Goal: Task Accomplishment & Management: Use online tool/utility

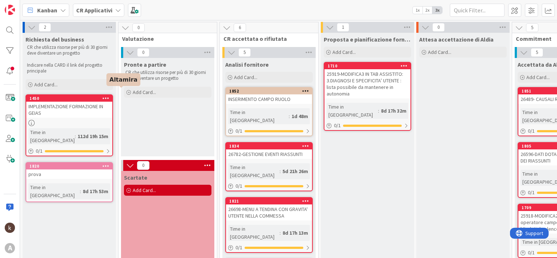
scroll to position [0, 149]
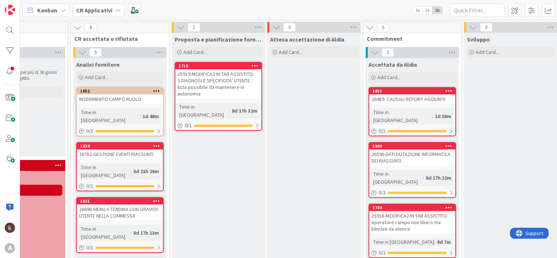
click at [105, 13] on b "CR Applicativi" at bounding box center [94, 10] width 36 height 7
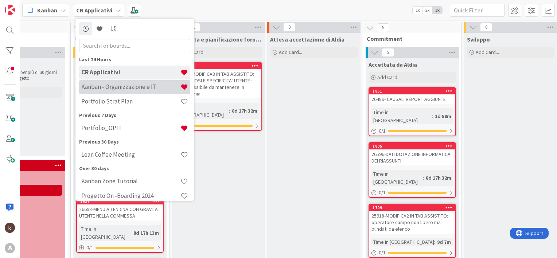
click at [109, 85] on h4 "Kanban - Organizzazione e IT" at bounding box center [130, 87] width 99 height 7
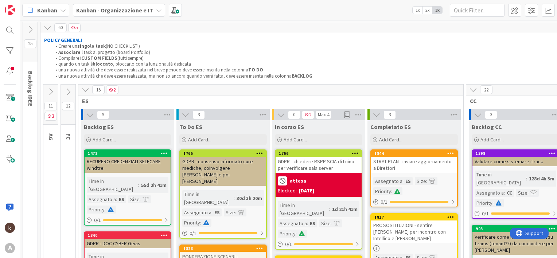
click at [84, 86] on icon at bounding box center [85, 90] width 8 height 8
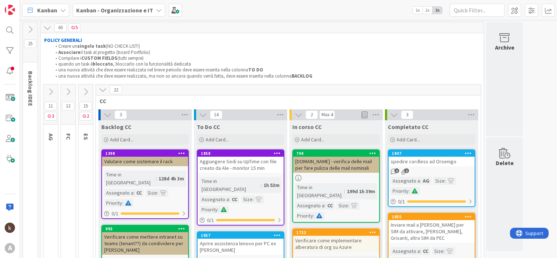
click at [69, 92] on icon at bounding box center [68, 92] width 8 height 8
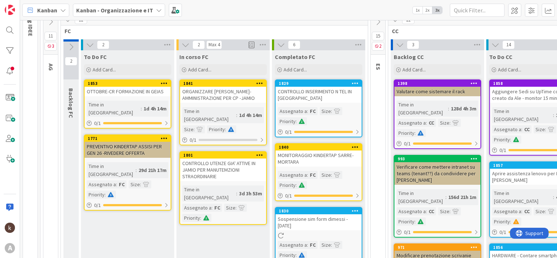
scroll to position [73, 0]
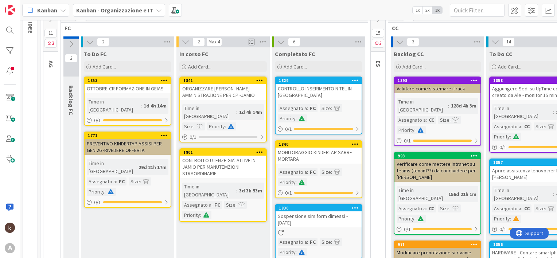
click at [115, 73] on div "To Do FC Add Card..." at bounding box center [127, 60] width 93 height 26
click at [115, 68] on span "Add Card..." at bounding box center [104, 66] width 23 height 7
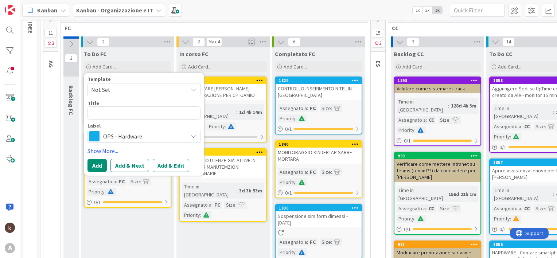
click at [128, 139] on span "OPS - Hardware" at bounding box center [143, 136] width 81 height 10
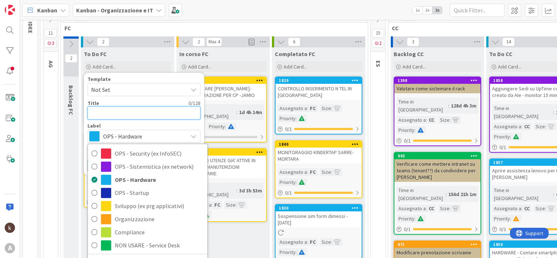
click at [128, 115] on textarea at bounding box center [144, 112] width 113 height 13
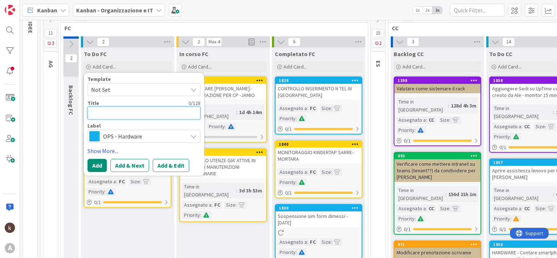
type textarea "x"
type textarea "A"
type textarea "x"
type textarea "AP"
type textarea "x"
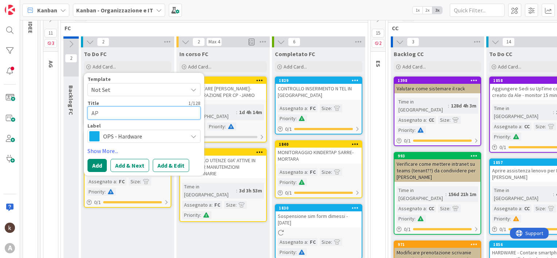
type textarea "APR"
type textarea "x"
type textarea "APRI"
type textarea "x"
type textarea "APRIR"
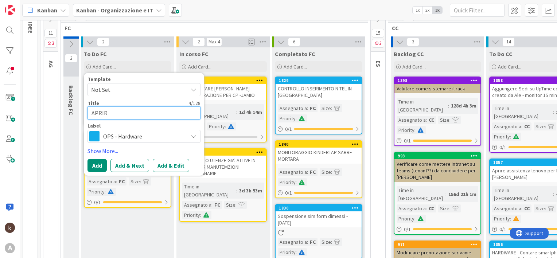
type textarea "x"
type textarea "APRIRE"
type textarea "x"
type textarea "APRIRE"
type textarea "x"
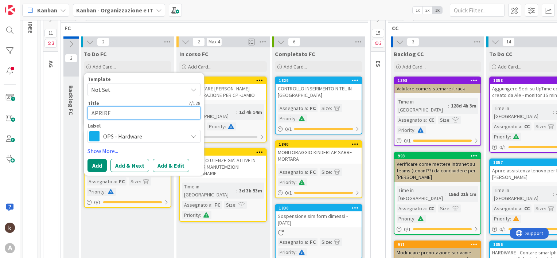
type textarea "APRIRE C"
type textarea "x"
type textarea "APRIRE CR"
type textarea "x"
type textarea "APRIRE CR"
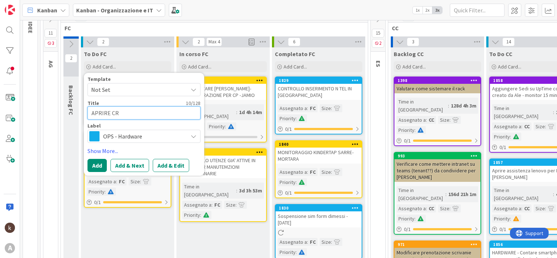
type textarea "x"
type textarea "APRIRE CR G"
type textarea "x"
type textarea "APRIRE CR GE"
type textarea "x"
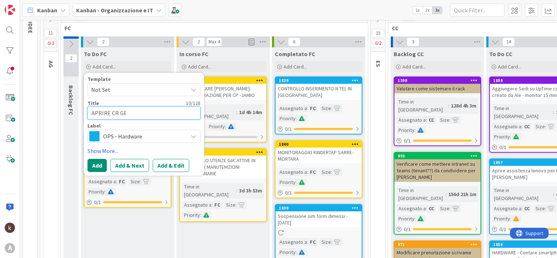
type textarea "APRIRE CR GEI"
type textarea "x"
type textarea "APRIRE CR GEIE"
type textarea "x"
type textarea "APRIRE [PERSON_NAME]"
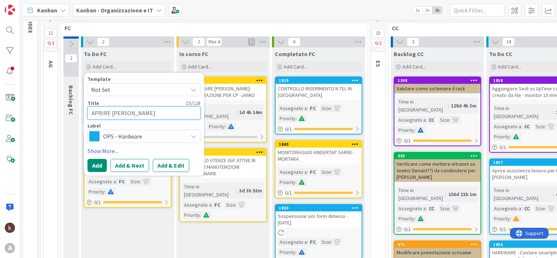
type textarea "x"
type textarea "APRIRE [PERSON_NAME]"
type textarea "x"
type textarea "APRIRE [PERSON_NAME] F"
type textarea "x"
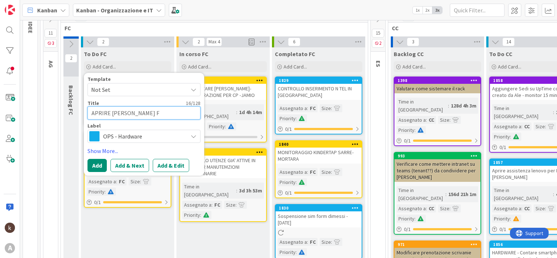
type textarea "APRIRE [PERSON_NAME] FO"
type textarea "x"
type textarea "APRIRE [PERSON_NAME] FOR"
type textarea "x"
type textarea "APRIRE [PERSON_NAME] FORM"
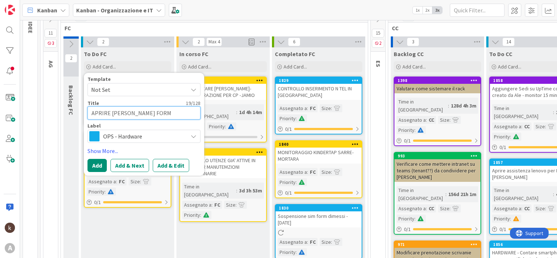
type textarea "x"
type textarea "APRIRE [PERSON_NAME] FORMA"
type textarea "x"
type textarea "APRIRE [PERSON_NAME]"
type textarea "x"
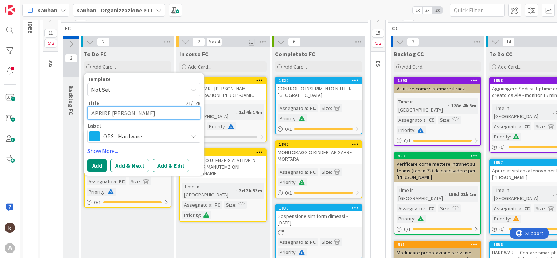
type textarea "APRIRE [PERSON_NAME] FORMAZI"
type textarea "x"
type textarea "APRIRE [PERSON_NAME] FORMAZIO"
type textarea "x"
type textarea "APRIRE [PERSON_NAME] FORMAZION"
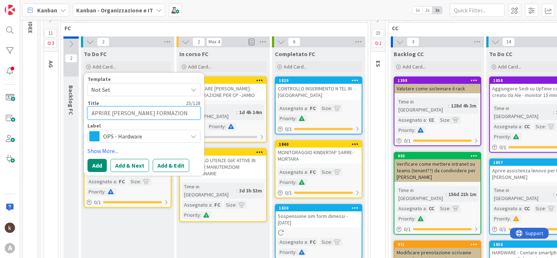
type textarea "x"
type textarea "APRIRE [PERSON_NAME] FORMAZIONE"
click at [104, 161] on button "Add" at bounding box center [97, 165] width 19 height 13
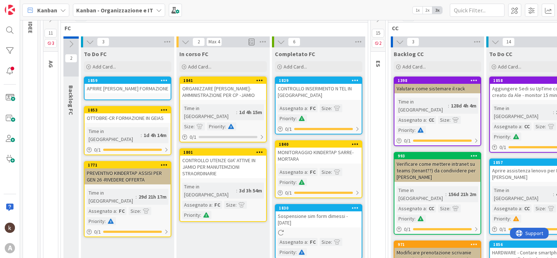
click at [117, 88] on div "APRIRE [PERSON_NAME] FORMAZIONE" at bounding box center [128, 88] width 86 height 9
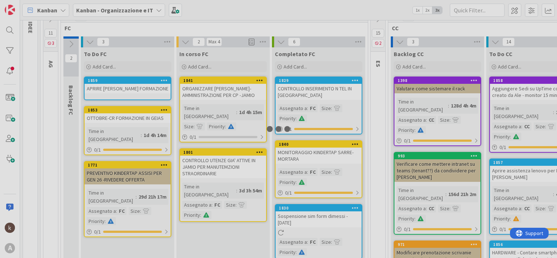
click at [117, 88] on div at bounding box center [278, 129] width 557 height 258
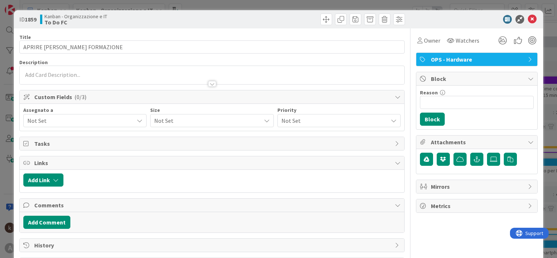
click at [68, 119] on span "Not Set" at bounding box center [80, 120] width 106 height 9
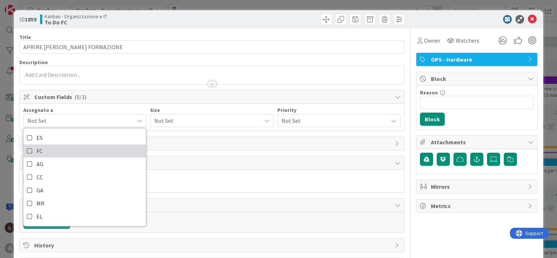
click at [43, 149] on link "FC" at bounding box center [84, 150] width 123 height 13
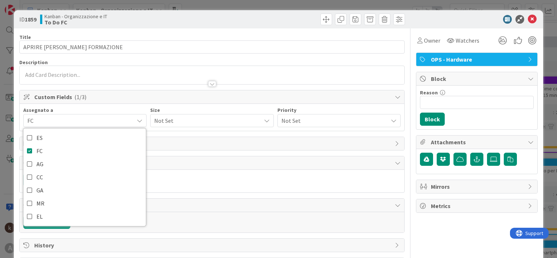
click at [163, 125] on span "Not Set" at bounding box center [205, 121] width 103 height 10
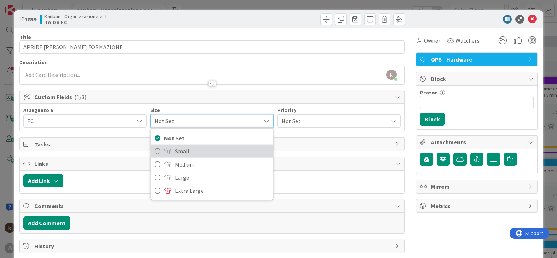
click at [172, 148] on link "Small" at bounding box center [212, 151] width 122 height 13
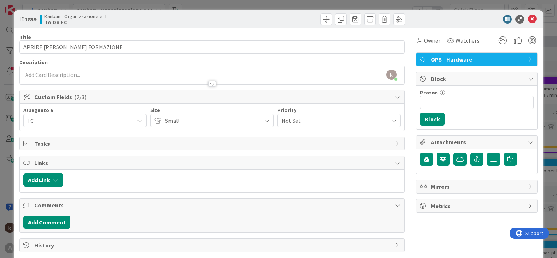
click at [287, 119] on span "Not Set" at bounding box center [333, 121] width 103 height 10
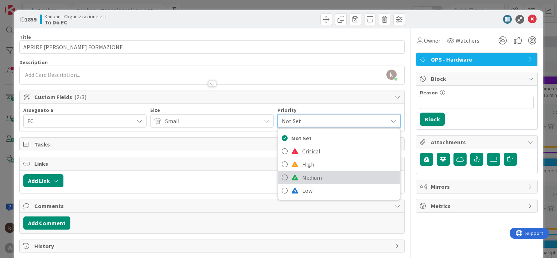
click at [291, 177] on span at bounding box center [294, 178] width 7 height 6
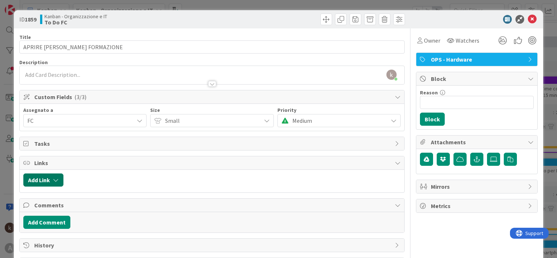
click at [52, 181] on button "Add Link" at bounding box center [43, 180] width 40 height 13
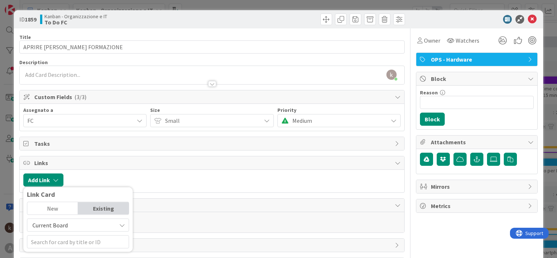
click at [67, 219] on div "Current Board" at bounding box center [78, 225] width 102 height 13
click at [66, 226] on span "Current Board" at bounding box center [49, 225] width 35 height 7
click at [65, 224] on span "Current Board" at bounding box center [49, 225] width 35 height 7
click at [49, 206] on span "All Boards" at bounding box center [81, 208] width 101 height 11
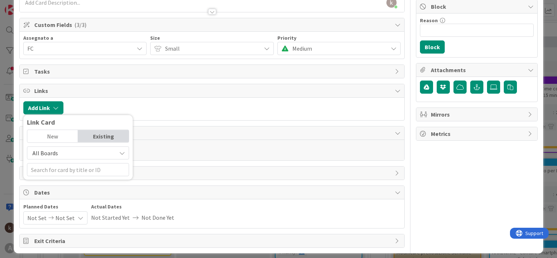
scroll to position [73, 0]
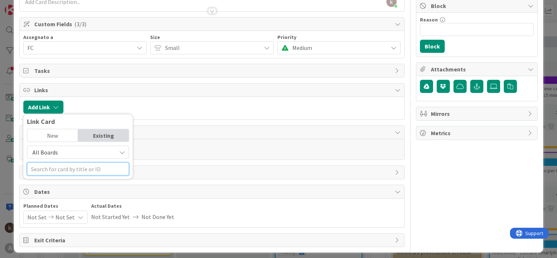
click at [66, 168] on input "text" at bounding box center [78, 169] width 102 height 13
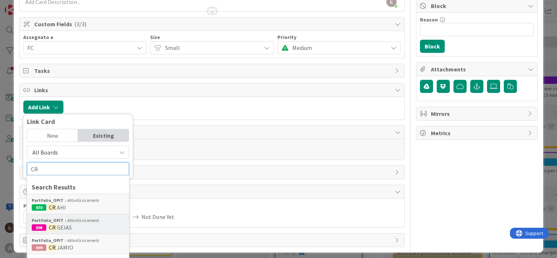
type input "CR"
click at [66, 228] on span "GEIAS" at bounding box center [64, 227] width 15 height 7
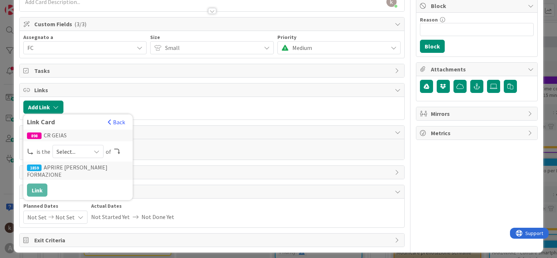
click at [90, 152] on div "Select..." at bounding box center [78, 151] width 51 height 13
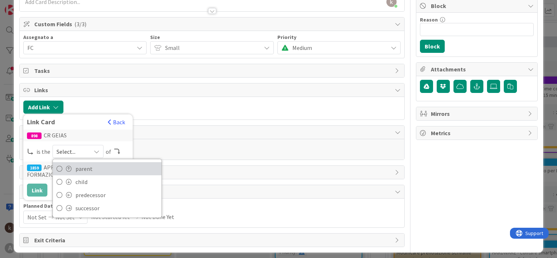
click at [83, 166] on span "parent" at bounding box center [116, 168] width 82 height 11
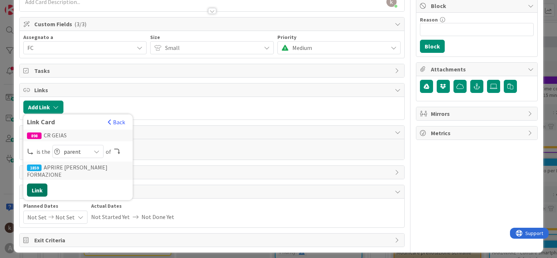
click at [35, 184] on button "Link" at bounding box center [37, 190] width 20 height 13
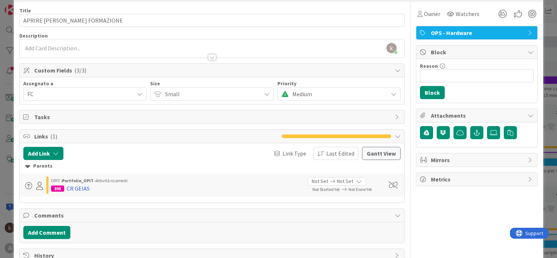
scroll to position [0, 0]
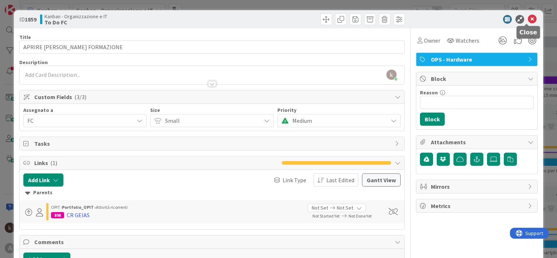
click at [528, 20] on icon at bounding box center [532, 19] width 9 height 9
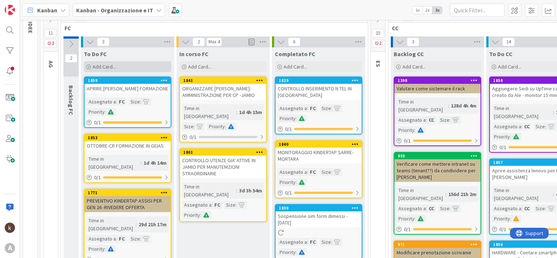
click at [142, 63] on div "Add Card..." at bounding box center [128, 66] width 88 height 11
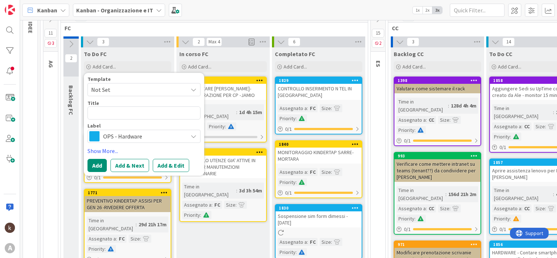
click at [137, 134] on span "OPS - Hardware" at bounding box center [143, 136] width 81 height 10
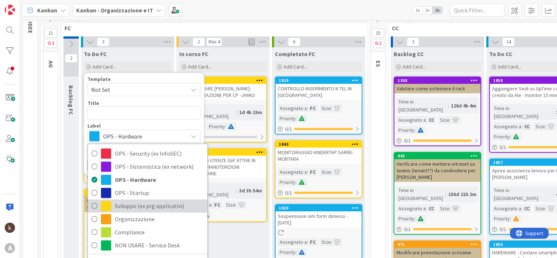
click at [140, 207] on span "Sviluppo (ex prg applicativi)" at bounding box center [159, 206] width 89 height 11
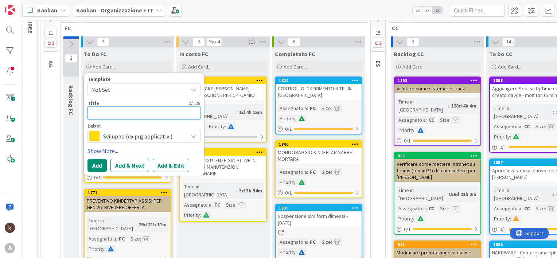
click at [122, 113] on textarea at bounding box center [144, 112] width 113 height 13
type textarea "x"
type textarea "A"
type textarea "x"
type textarea "AP"
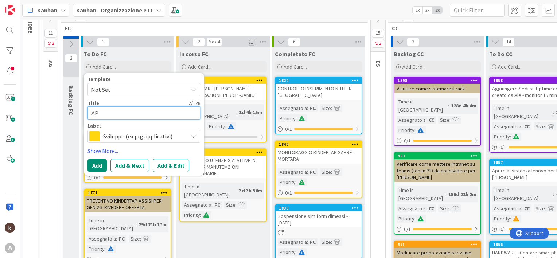
type textarea "x"
type textarea "APR"
type textarea "x"
type textarea "APRI"
type textarea "x"
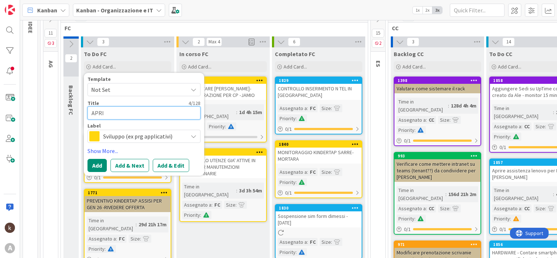
type textarea "APRIR"
type textarea "x"
type textarea "APRIRE"
type textarea "x"
type textarea "APRIRE"
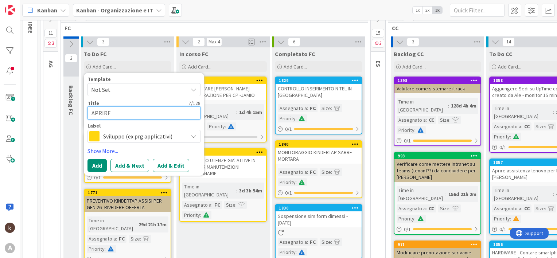
type textarea "x"
type textarea "APRIRE C"
type textarea "x"
type textarea "APRIRE CR"
type textarea "x"
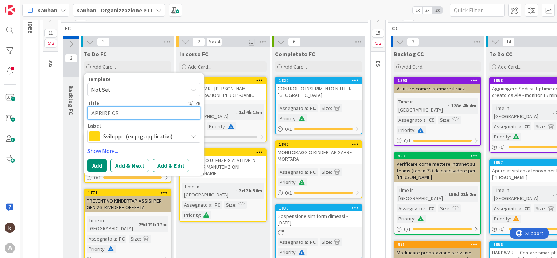
type textarea "APRIRE CR"
type textarea "x"
type textarea "APRIRE CR P"
type textarea "x"
type textarea "APRIRE CR PE"
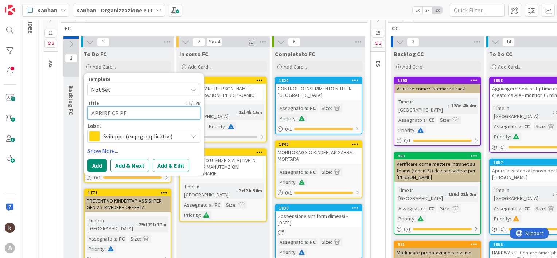
type textarea "x"
type textarea "APRIRE CR PER"
type textarea "x"
type textarea "APRIRE CR PER"
type textarea "x"
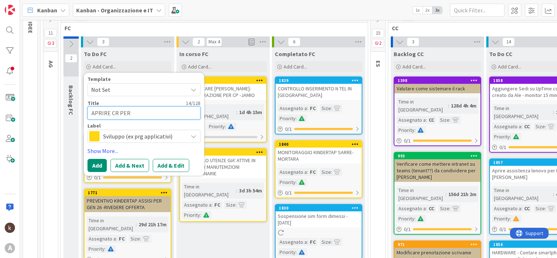
type textarea "APRIRE CR PER I"
type textarea "x"
type textarea "APRIRE CR PER IN"
type textarea "x"
type textarea "APRIRE CR PER INN"
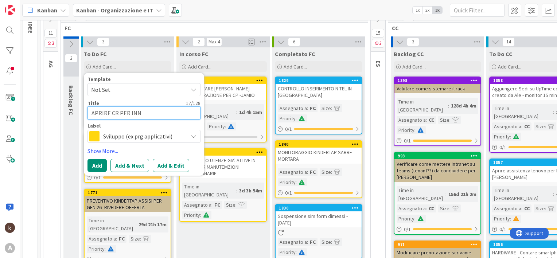
type textarea "x"
type textarea "APRIRE CR PER INNO"
type textarea "x"
type textarea "APRIRE CR PER INNOV"
type textarea "x"
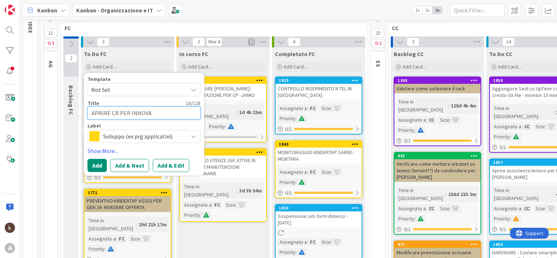
type textarea "APRIRE CR PER [MEDICAL_DATA]"
type textarea "x"
type textarea "APRIRE CR PER INNOVARS"
type textarea "x"
type textarea "APRIRE CR PER INNOVARSI"
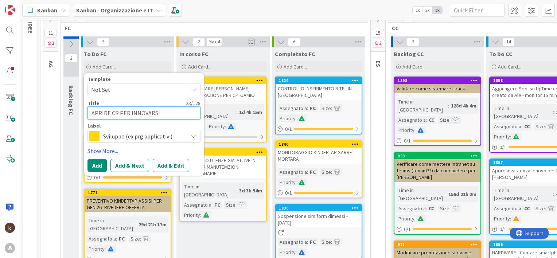
type textarea "x"
type textarea "APRIRE CR PER INNOVARSI"
type textarea "x"
type textarea "APRIRE CR PER INNOVARSI A"
type textarea "x"
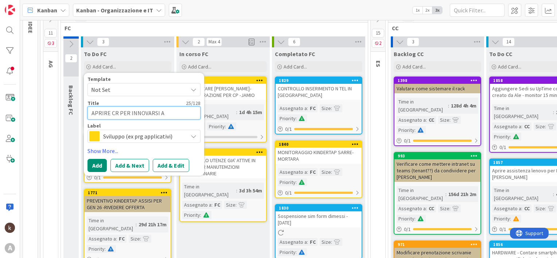
type textarea "APRIRE CR PER INNOVARSI A"
type textarea "x"
type textarea "APRIRE CR PER INNOVARSI A J"
type textarea "x"
type textarea "APRIRE CR PER INNOVARSI A JA"
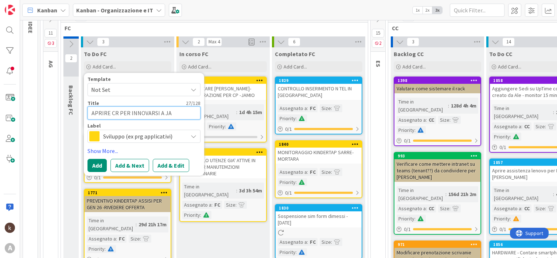
type textarea "x"
type textarea "APRIRE CR PER INNOVARSI A JAM"
type textarea "x"
type textarea "APRIRE CR PER INNOVARSI A [PERSON_NAME]"
type textarea "x"
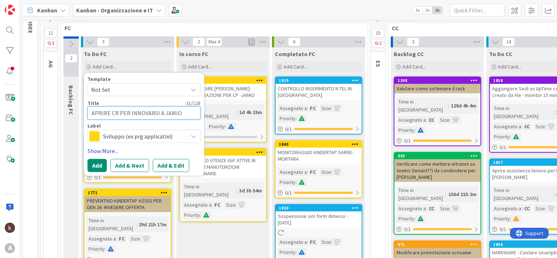
type textarea "APRIRE CR PER INNOVARSI A JAMIO"
click at [93, 151] on link "Show More..." at bounding box center [144, 151] width 113 height 9
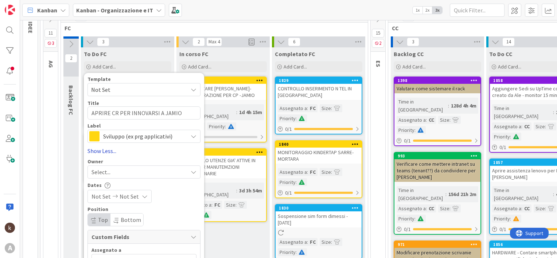
scroll to position [109, 0]
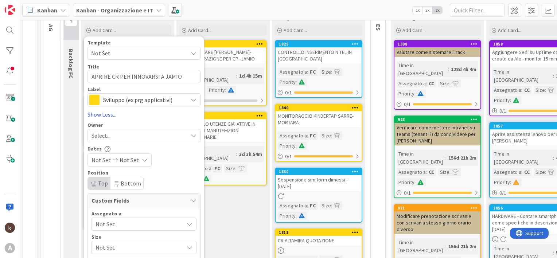
click at [117, 226] on span "Not Set" at bounding box center [140, 224] width 88 height 9
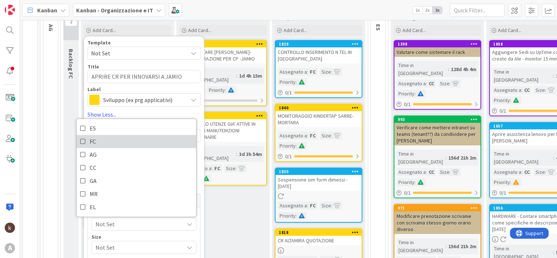
click at [96, 139] on span "FC" at bounding box center [93, 141] width 6 height 11
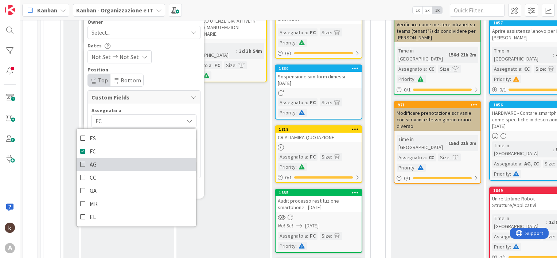
scroll to position [219, 0]
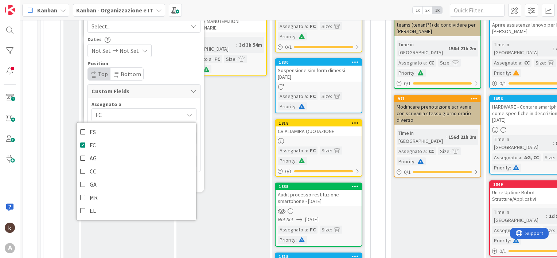
click at [125, 104] on div "Assegnato a" at bounding box center [144, 104] width 105 height 5
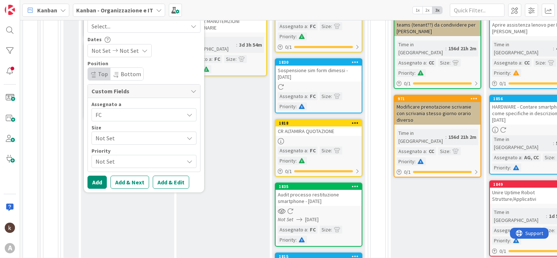
click at [110, 142] on span "Not Set" at bounding box center [138, 138] width 85 height 10
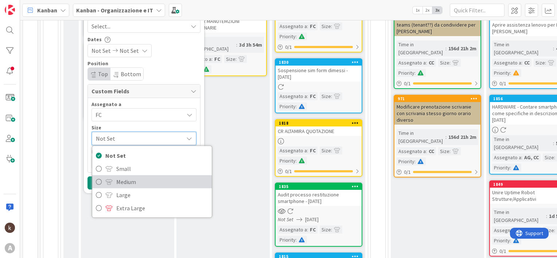
click at [115, 182] on link "Medium" at bounding box center [152, 181] width 120 height 13
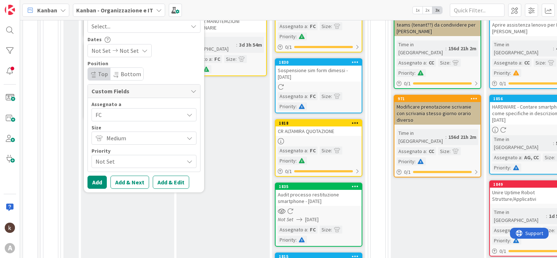
click at [113, 159] on span "Not Set" at bounding box center [138, 161] width 85 height 10
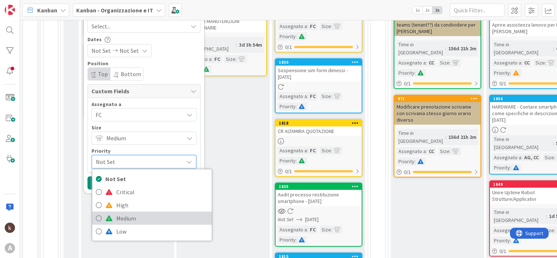
click at [120, 216] on span "Medium" at bounding box center [162, 218] width 92 height 11
type textarea "x"
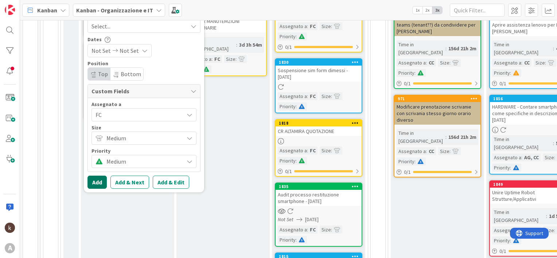
click at [97, 187] on button "Add" at bounding box center [97, 182] width 19 height 13
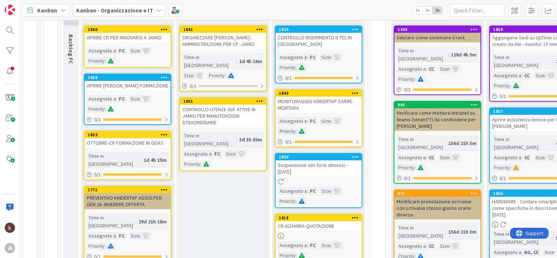
scroll to position [109, 0]
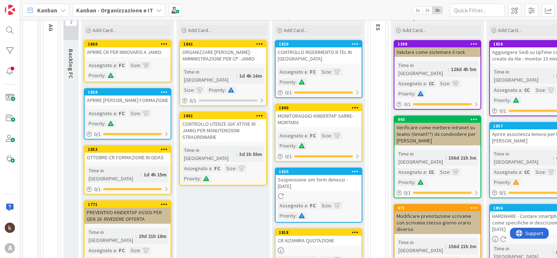
click at [129, 96] on div "APRIRE [PERSON_NAME] FORMAZIONE" at bounding box center [128, 100] width 86 height 9
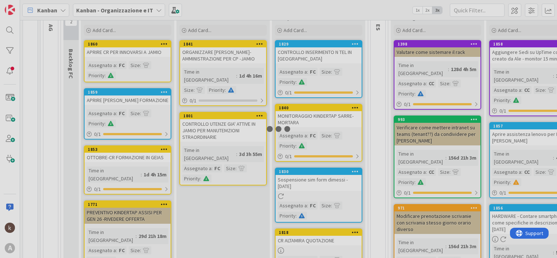
click at [129, 96] on div at bounding box center [278, 129] width 557 height 258
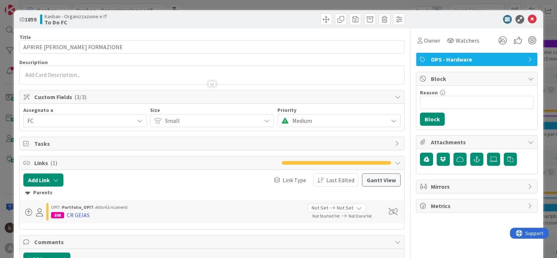
click at [469, 59] on span "OPS - Hardware" at bounding box center [477, 59] width 93 height 9
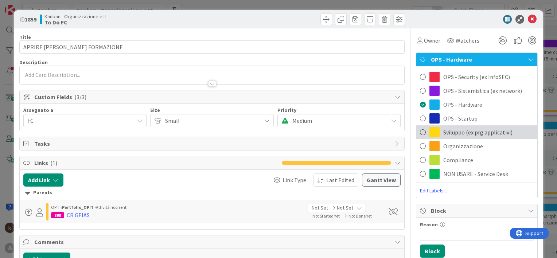
click at [456, 127] on div "Sviluppo (ex prg applicativi)" at bounding box center [476, 132] width 121 height 14
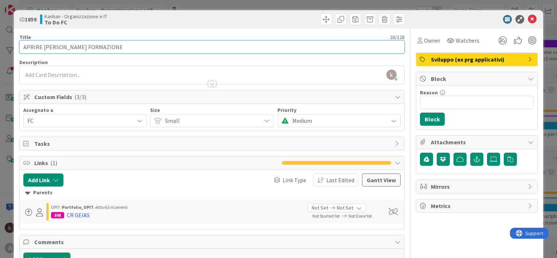
click at [61, 48] on input "APRIRE [PERSON_NAME] FORMAZIONE" at bounding box center [211, 46] width 385 height 13
type input "APRIRE CR GEIAS FORMAZIONE"
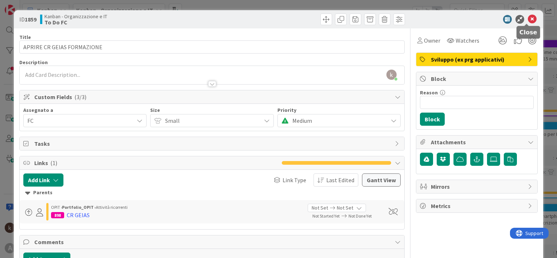
click at [528, 19] on icon at bounding box center [532, 19] width 9 height 9
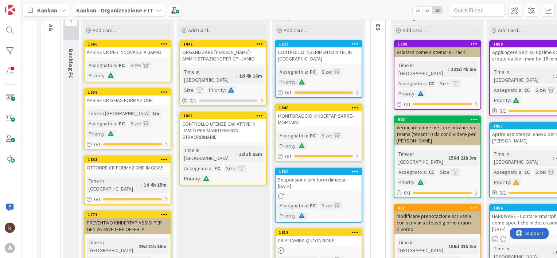
click at [118, 54] on div "APRIRE CR PER INNOVARSI A JAMIO" at bounding box center [128, 51] width 86 height 9
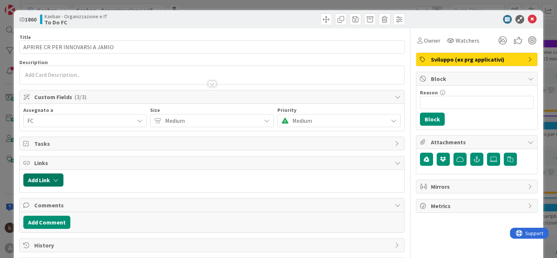
click at [51, 181] on button "Add Link" at bounding box center [43, 180] width 40 height 13
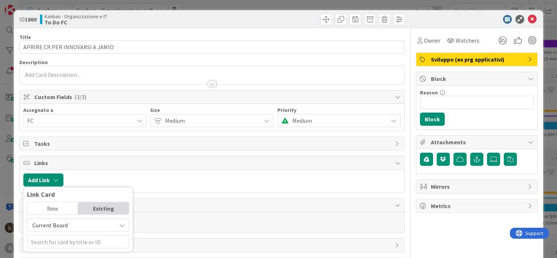
click at [59, 228] on span "Current Board" at bounding box center [49, 225] width 35 height 7
click at [51, 208] on span "All Boards" at bounding box center [81, 208] width 101 height 11
click at [61, 244] on input "text" at bounding box center [78, 242] width 102 height 13
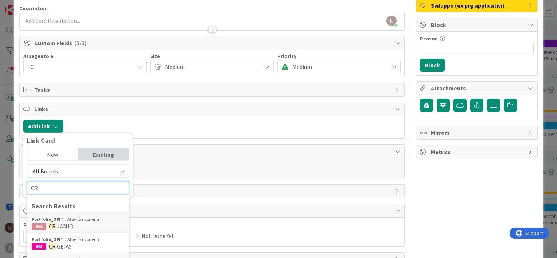
scroll to position [73, 0]
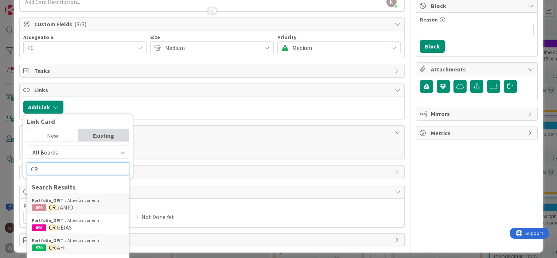
type input "CR"
click at [63, 206] on span "JAMIO" at bounding box center [65, 207] width 16 height 7
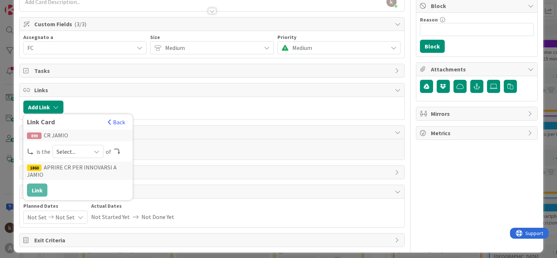
click at [80, 148] on span "Select..." at bounding box center [72, 152] width 31 height 10
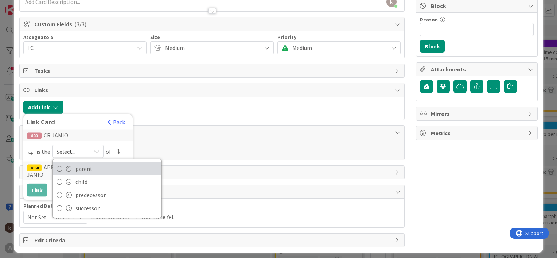
click at [81, 169] on span "parent" at bounding box center [116, 168] width 82 height 11
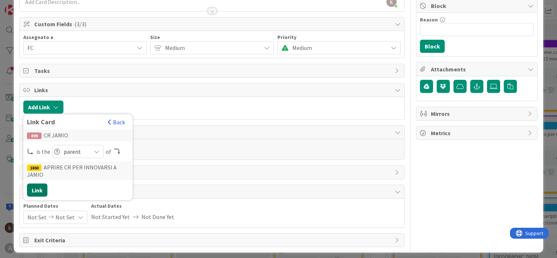
click at [37, 187] on button "Link" at bounding box center [37, 190] width 20 height 13
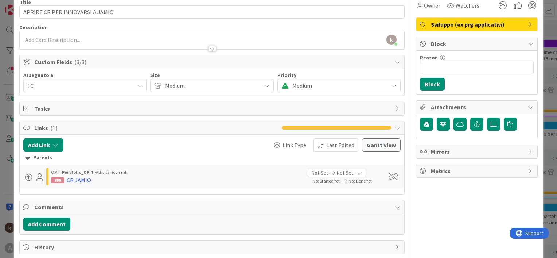
scroll to position [0, 0]
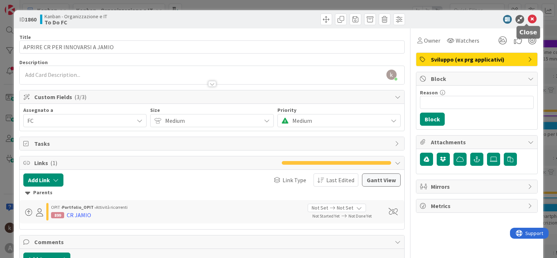
click at [528, 21] on icon at bounding box center [532, 19] width 9 height 9
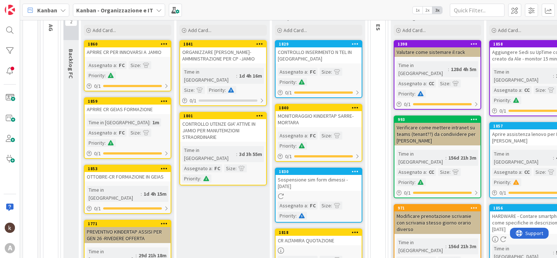
click at [165, 101] on icon at bounding box center [164, 100] width 7 height 5
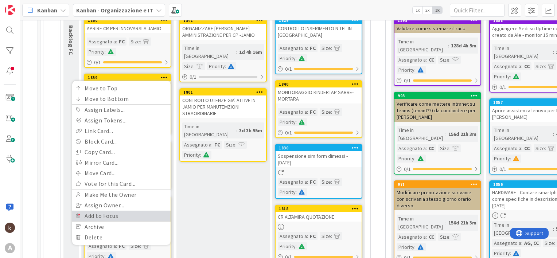
scroll to position [146, 0]
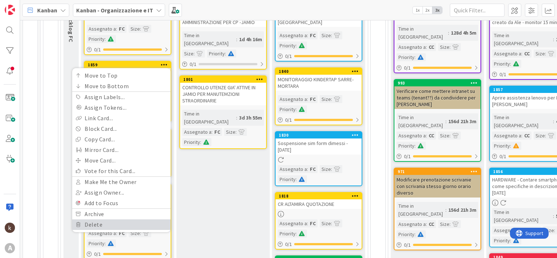
click at [101, 223] on link "Delete" at bounding box center [121, 225] width 98 height 11
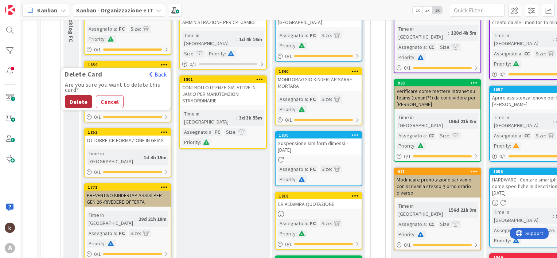
click at [85, 98] on button "Delete" at bounding box center [78, 101] width 27 height 13
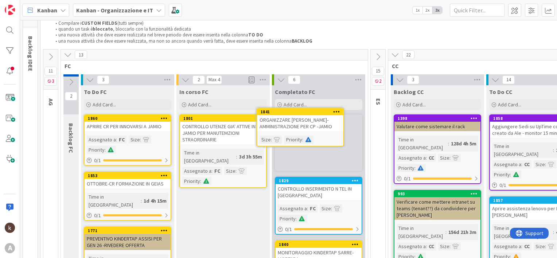
scroll to position [34, 0]
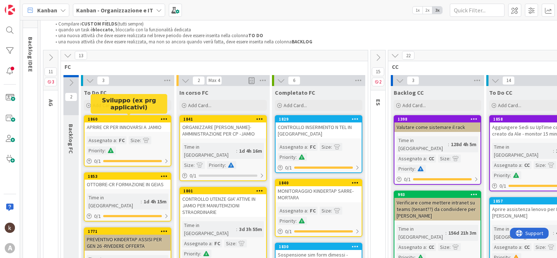
click at [129, 120] on div "1860" at bounding box center [129, 119] width 83 height 5
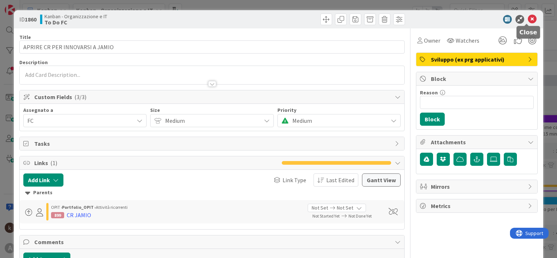
click at [528, 18] on icon at bounding box center [532, 19] width 9 height 9
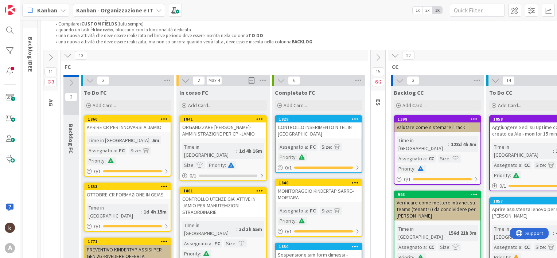
click at [110, 204] on div "Time in [GEOGRAPHIC_DATA]" at bounding box center [114, 212] width 54 height 16
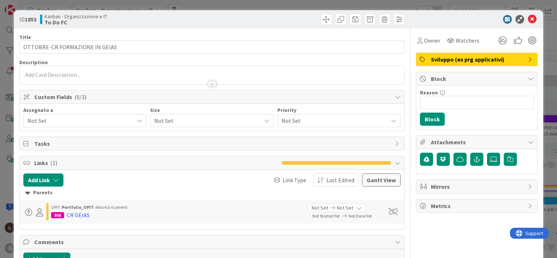
click at [57, 123] on span "Not Set" at bounding box center [80, 120] width 106 height 9
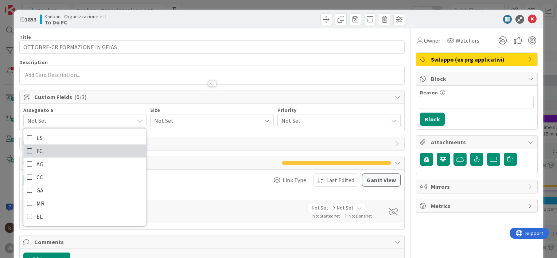
click at [50, 152] on link "FC" at bounding box center [84, 150] width 123 height 13
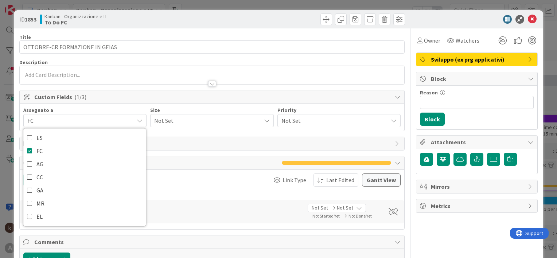
click at [176, 119] on span "Not Set" at bounding box center [205, 121] width 103 height 10
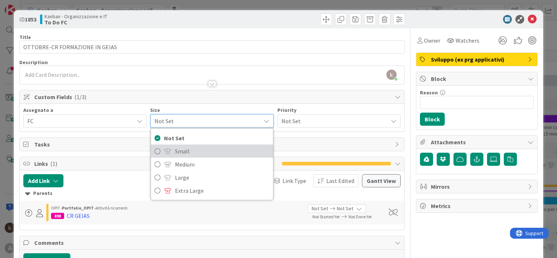
click at [178, 151] on span "Small" at bounding box center [222, 151] width 94 height 11
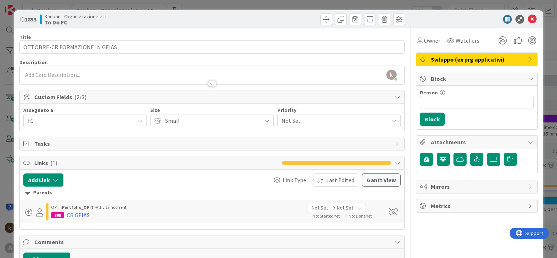
drag, startPoint x: 295, startPoint y: 119, endPoint x: 295, endPoint y: 127, distance: 7.7
click at [295, 119] on span "Not Set" at bounding box center [333, 121] width 103 height 10
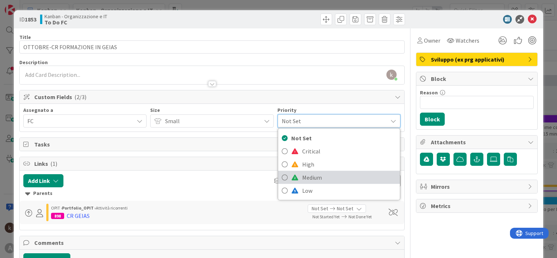
click at [303, 177] on span "Medium" at bounding box center [349, 177] width 94 height 11
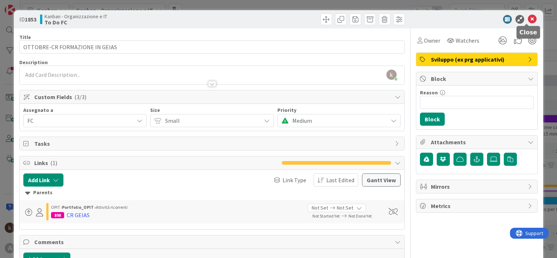
click at [528, 18] on icon at bounding box center [532, 19] width 9 height 9
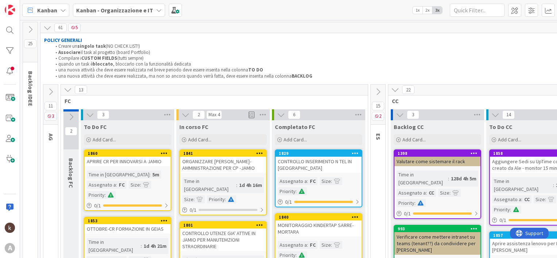
click at [393, 89] on icon at bounding box center [395, 90] width 8 height 8
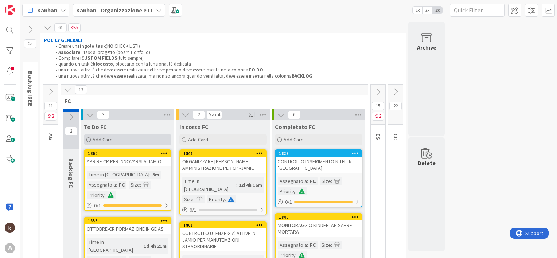
click at [150, 142] on div "Add Card..." at bounding box center [128, 139] width 88 height 11
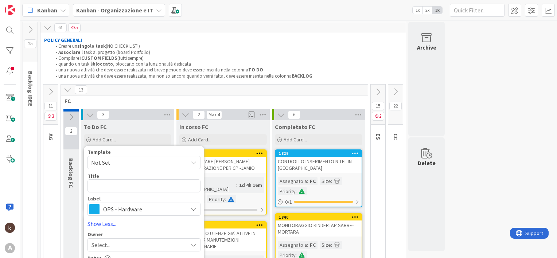
drag, startPoint x: 165, startPoint y: 212, endPoint x: 171, endPoint y: 207, distance: 7.8
click at [166, 212] on span "OPS - Hardware" at bounding box center [143, 209] width 81 height 10
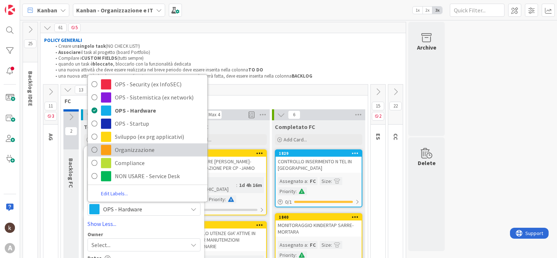
click at [177, 144] on span "Organizzazione" at bounding box center [159, 149] width 89 height 11
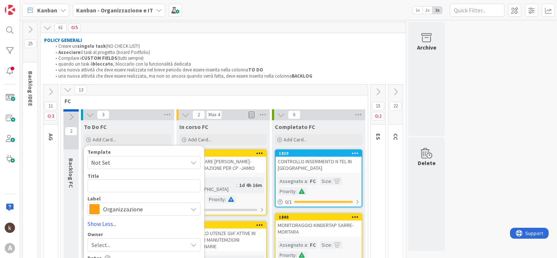
click at [182, 211] on span "Organizzazione" at bounding box center [143, 209] width 81 height 10
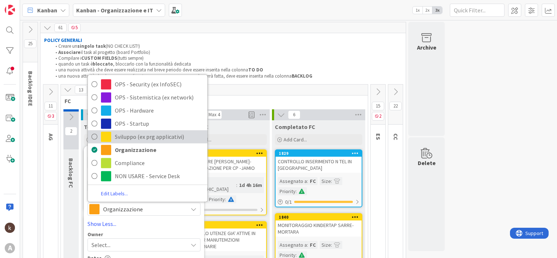
click at [166, 138] on span "Sviluppo (ex prg applicativi)" at bounding box center [159, 136] width 89 height 11
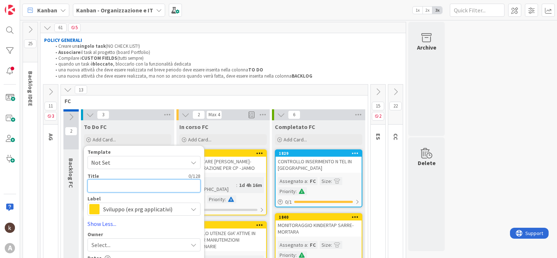
click at [143, 186] on textarea at bounding box center [144, 185] width 113 height 13
type textarea "x"
type textarea "P"
type textarea "x"
type textarea "PR"
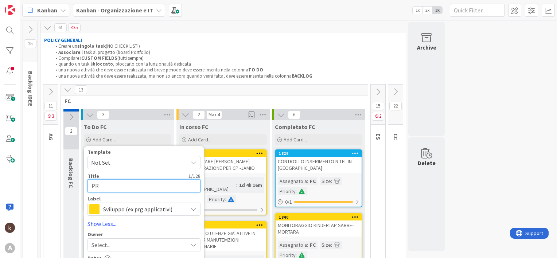
type textarea "x"
type textarea "PRO"
type textarea "x"
type textarea "PROP"
type textarea "x"
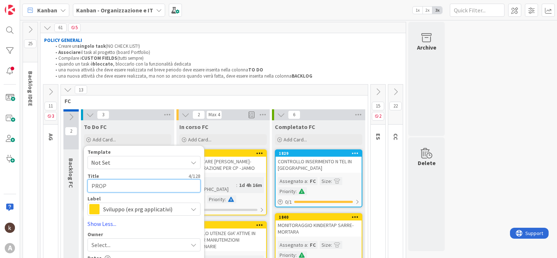
type textarea "PROPO"
type textarea "x"
type textarea "PROPOS"
type textarea "x"
type textarea "PROPOST"
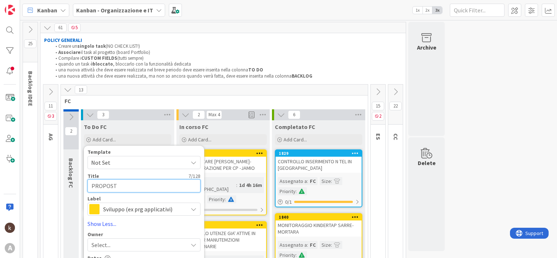
type textarea "x"
type textarea "PROPOSTA"
type textarea "x"
type textarea "PROPOSTA"
type textarea "x"
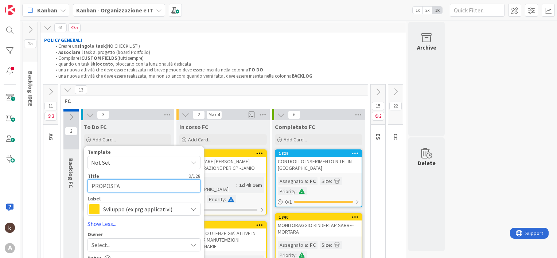
type textarea "PROPOSTA A"
type textarea "x"
type textarea "PROPOSTA AL"
type textarea "x"
type textarea "PROPOSTA ALT"
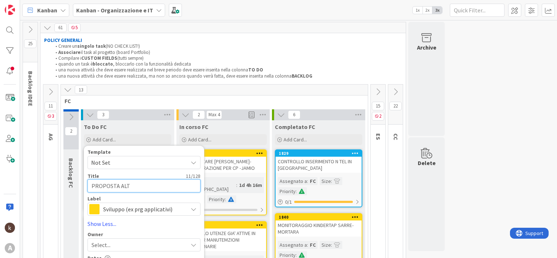
type textarea "x"
type textarea "PROPOSTA ALTA"
type textarea "x"
type textarea "PROPOSTA ALTAM"
type textarea "x"
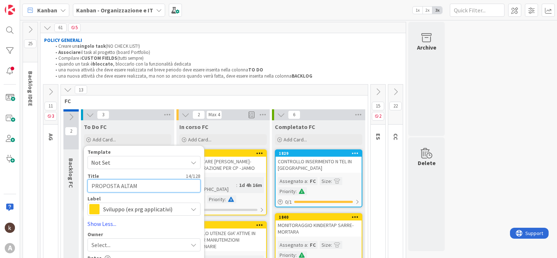
type textarea "PROPOSTA ALTAMI"
type textarea "x"
type textarea "PROPOSTA ALTAMIR"
type textarea "x"
type textarea "PROPOSTA ALTAMIRA"
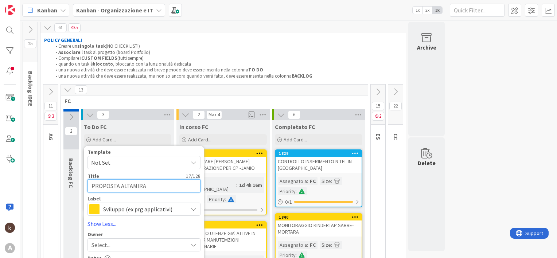
type textarea "x"
type textarea "PROPOSTA ALTAMIRA"
type textarea "x"
type textarea "PROPOSTA ALTAMIRA D"
type textarea "x"
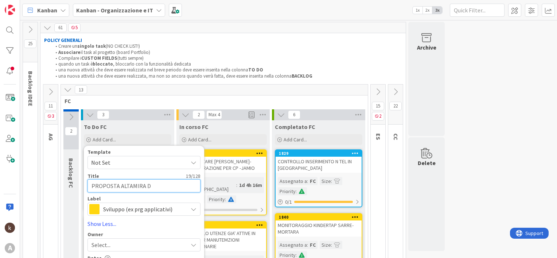
type textarea "PROPOSTA ALTAMIRA DA"
type textarea "x"
type textarea "PROPOSTA ALTAMIRA DA"
type textarea "x"
type textarea "PROPOSTA ALTAMIRA DA I"
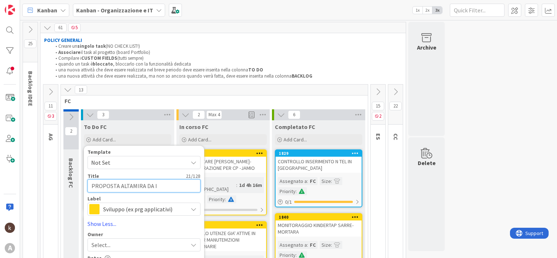
type textarea "x"
type textarea "PROPOSTA ALTAMIRA DA IN"
type textarea "x"
type textarea "PROPOSTA ALTAMIRA DA INV"
type textarea "x"
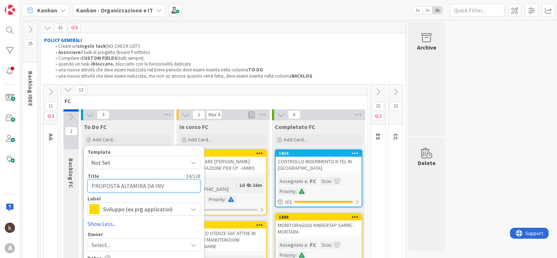
type textarea "PROPOSTA ALTAMIRA DA INVI"
type textarea "x"
type textarea "PROPOSTA ALTAMIRA DA INVIA"
type textarea "x"
type textarea "PROPOSTA ALTAMIRA DA INVIAR"
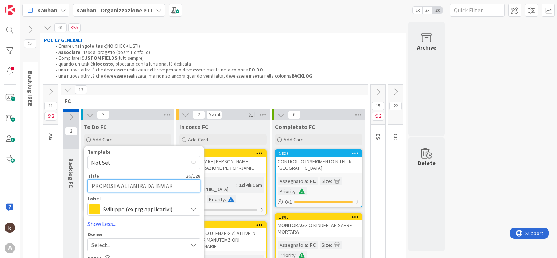
type textarea "x"
type textarea "PROPOSTA ALTAMIRA DA INVIARE"
type textarea "x"
type textarea "PROPOSTA ALTAMIRA DA INVIARE"
type textarea "x"
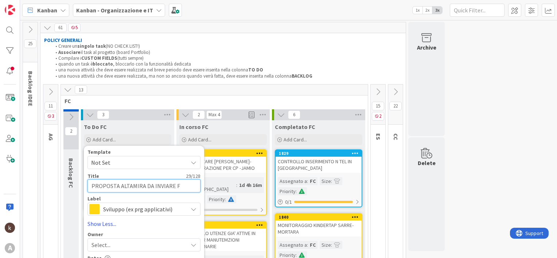
type textarea "PROPOSTA ALTAMIRA DA INVIARE FI"
type textarea "x"
type textarea "PROPOSTA ALTAMIRA DA INVIARE FIOR"
type textarea "x"
type textarea "PROPOSTA ALTAMIRA DA INVIARE FIOR4"
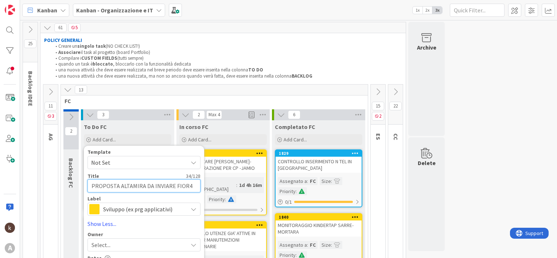
type textarea "x"
type textarea "PROPOSTA ALTAMIRA DA INVIARE FIOR4M"
type textarea "x"
type textarea "PROPOSTA ALTAMIRA DA INVIARE FIOR4MA"
type textarea "x"
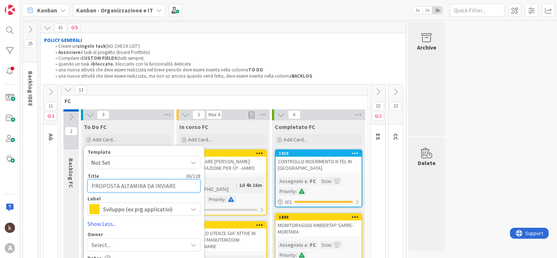
type textarea "PROPOSTA ALTAMIRA DA INVIARE FIOR4MAT"
type textarea "x"
type textarea "PROPOSTA ALTAMIRA DA INVIARE FIOR4MATA"
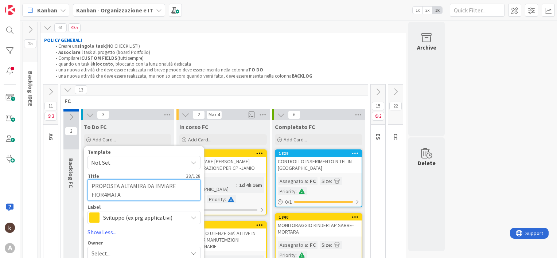
type textarea "x"
type textarea "PROPOSTA ALTAMIRA DA INVIARE FIOR4MAT"
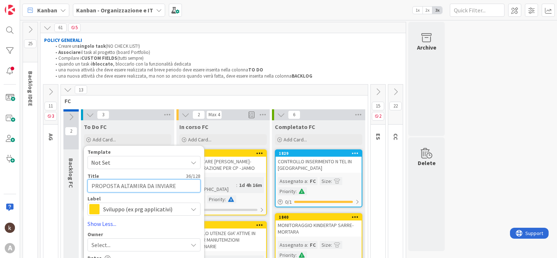
type textarea "x"
type textarea "PROPOSTA ALTAMIRA DA INVIARE FIOR4MA"
type textarea "x"
type textarea "PROPOSTA ALTAMIRA DA INVIARE FIOR4M"
type textarea "x"
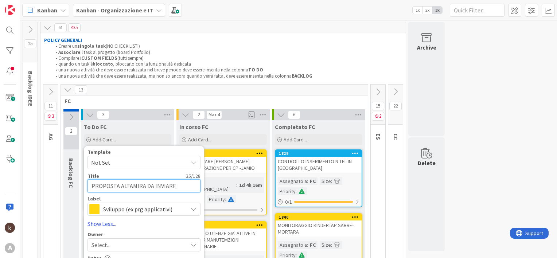
type textarea "PROPOSTA ALTAMIRA DA INVIARE FIOR4"
type textarea "x"
type textarea "PROPOSTA ALTAMIRA DA INVIARE FIOR"
type textarea "x"
type textarea "PROPOSTA ALTAMIRA DA INVIARE FIORM"
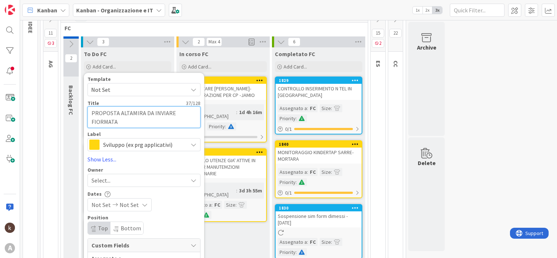
scroll to position [146, 0]
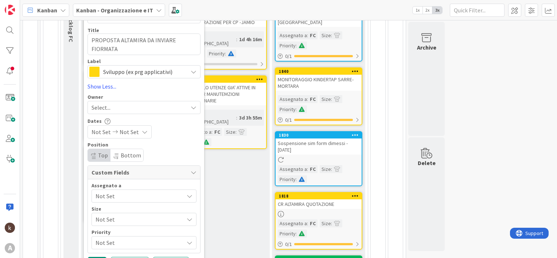
click at [109, 198] on span "Not Set" at bounding box center [140, 196] width 88 height 9
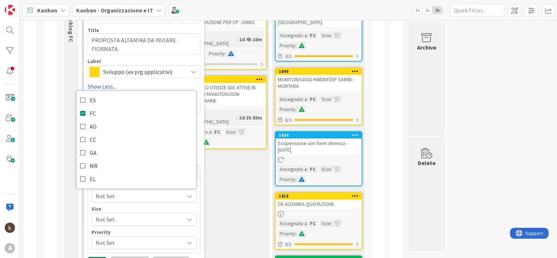
click at [123, 215] on span "Not Set" at bounding box center [138, 219] width 85 height 10
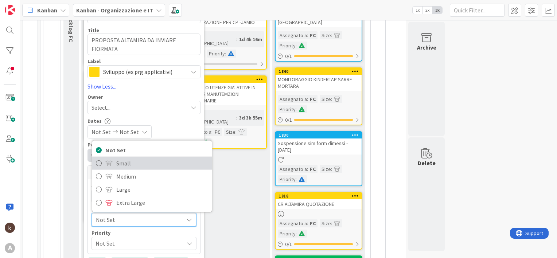
click at [114, 163] on link "Small" at bounding box center [152, 163] width 120 height 13
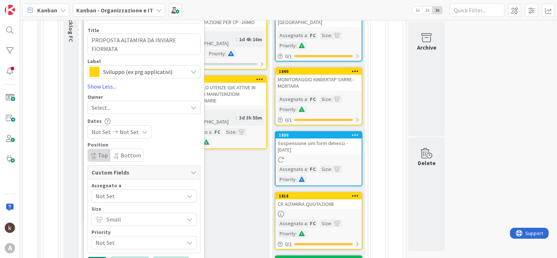
click at [120, 241] on span "Not Set" at bounding box center [138, 243] width 85 height 10
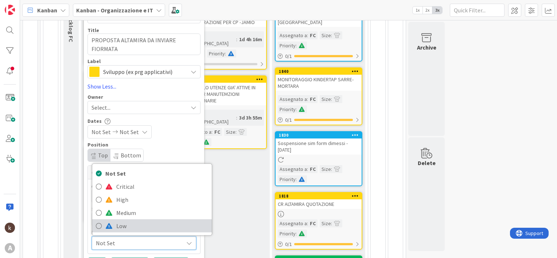
click at [108, 223] on span at bounding box center [108, 226] width 7 height 6
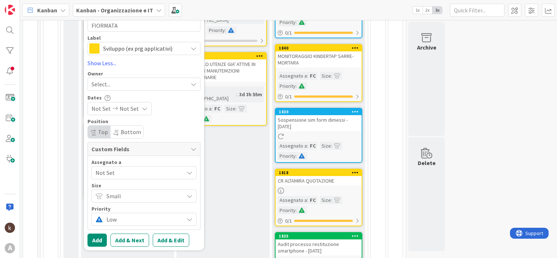
scroll to position [182, 0]
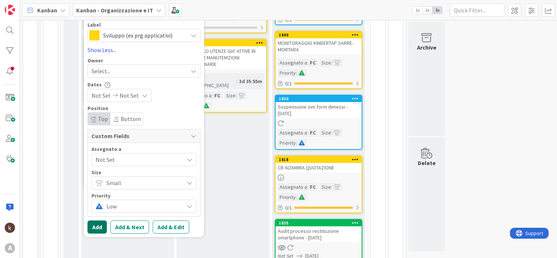
click at [101, 229] on button "Add" at bounding box center [97, 227] width 19 height 13
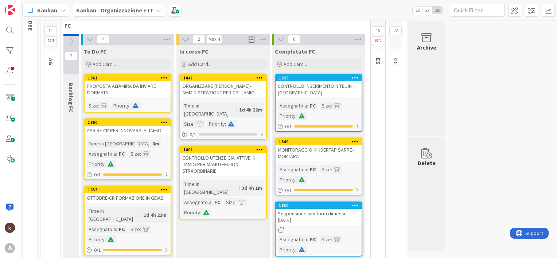
scroll to position [73, 0]
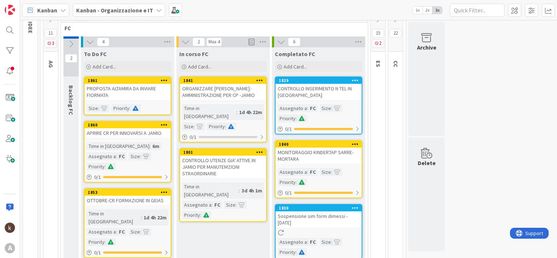
click at [131, 96] on div "PROPOSTA ALTAMIRA DA INVIARE FIORMATA" at bounding box center [128, 92] width 86 height 16
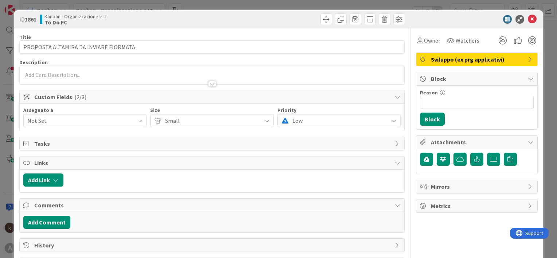
click at [93, 120] on span "Not Set" at bounding box center [80, 120] width 106 height 9
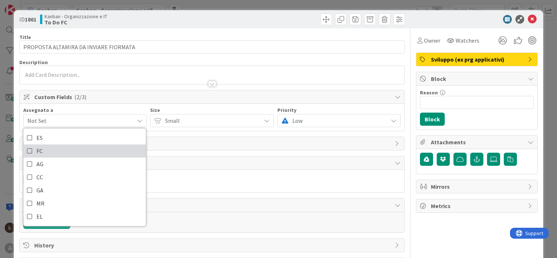
click at [44, 149] on link "FC" at bounding box center [84, 150] width 123 height 13
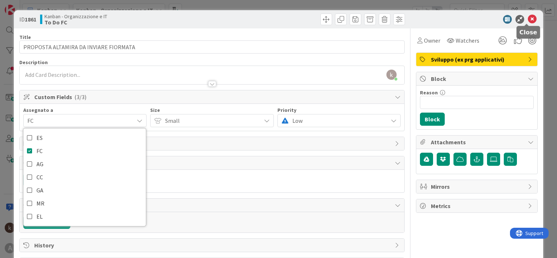
click at [528, 19] on icon at bounding box center [532, 19] width 9 height 9
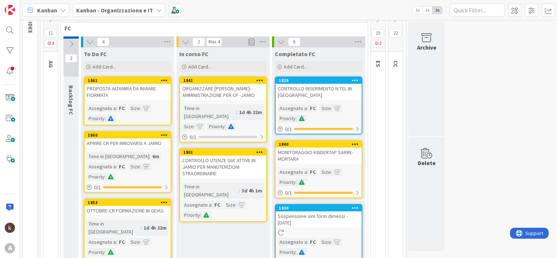
click at [147, 93] on div "PROPOSTA ALTAMIRA DA INVIARE FIORMATA" at bounding box center [128, 92] width 86 height 16
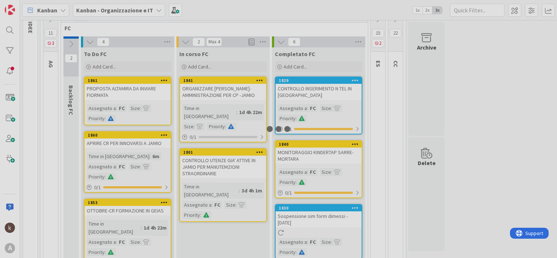
click at [147, 93] on div at bounding box center [278, 129] width 557 height 258
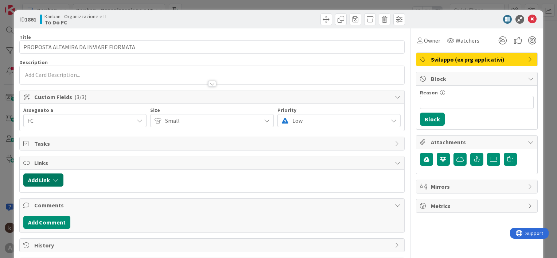
click at [44, 177] on button "Add Link" at bounding box center [43, 180] width 40 height 13
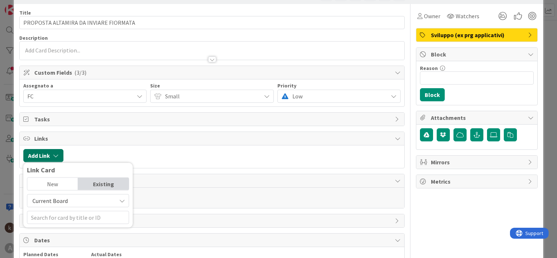
scroll to position [36, 0]
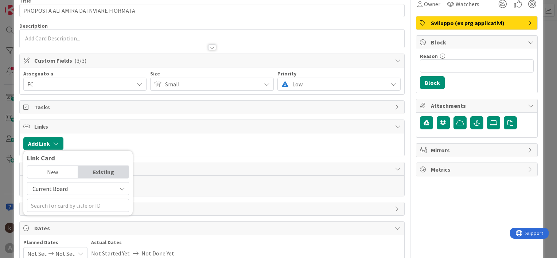
click at [55, 190] on span "Current Board" at bounding box center [49, 188] width 35 height 7
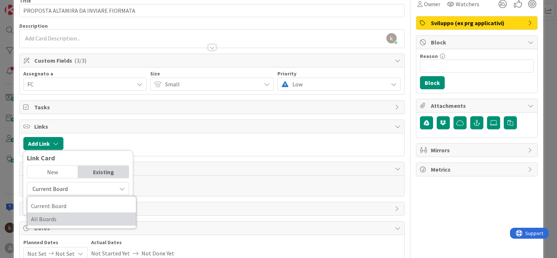
click at [54, 221] on span "All Boards" at bounding box center [81, 219] width 101 height 11
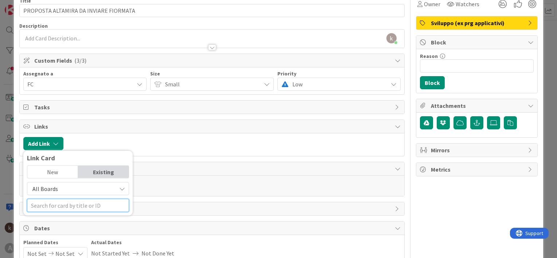
click at [53, 209] on input "text" at bounding box center [78, 205] width 102 height 13
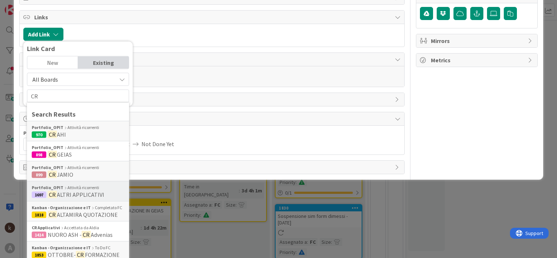
click at [71, 191] on span "ALTRI APPLICATIVI" at bounding box center [80, 194] width 47 height 7
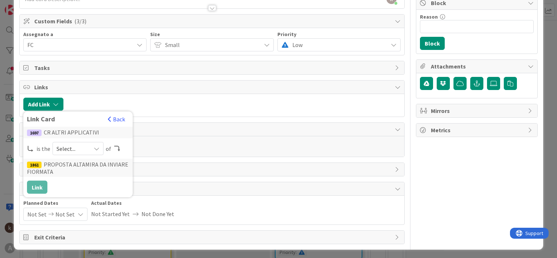
click at [79, 147] on span "Select..." at bounding box center [72, 149] width 31 height 10
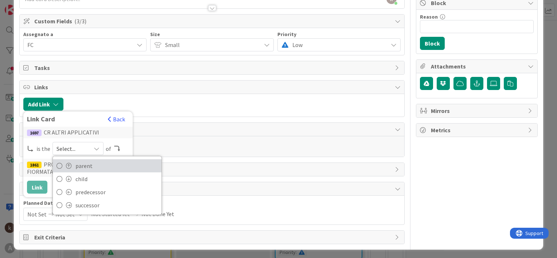
click at [72, 162] on link "parent" at bounding box center [107, 165] width 109 height 13
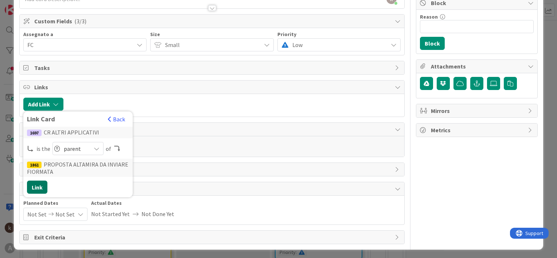
click at [33, 183] on button "Link" at bounding box center [37, 187] width 20 height 13
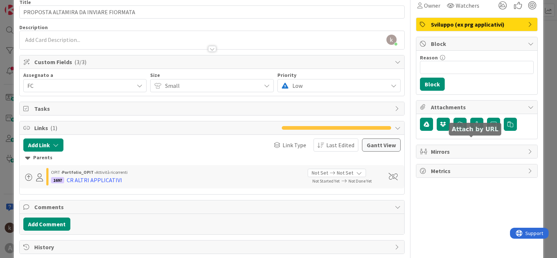
scroll to position [0, 0]
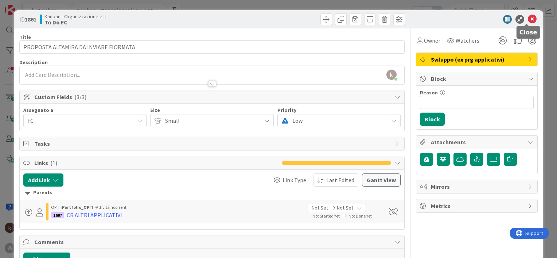
click at [528, 16] on icon at bounding box center [532, 19] width 9 height 9
